Goal: Task Accomplishment & Management: Complete application form

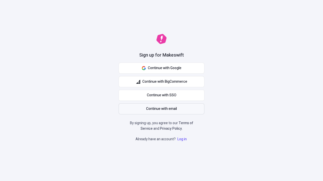
click at [161, 109] on span "Continue with email" at bounding box center [161, 109] width 31 height 6
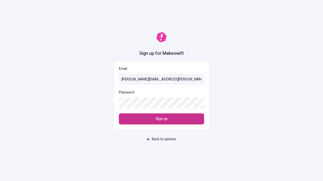
click at [161, 119] on span "Sign up" at bounding box center [161, 119] width 12 height 6
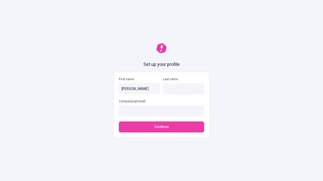
type input "Marguerite"
type input "Harris"
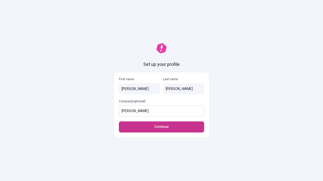
type input "Strosin - Conroy"
click at [161, 124] on span "Continue" at bounding box center [161, 127] width 14 height 6
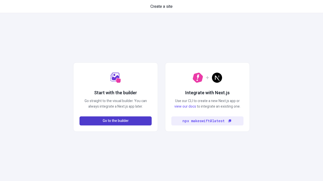
click at [115, 121] on span "Go to the builder" at bounding box center [116, 121] width 26 height 6
